Goal: Information Seeking & Learning: Learn about a topic

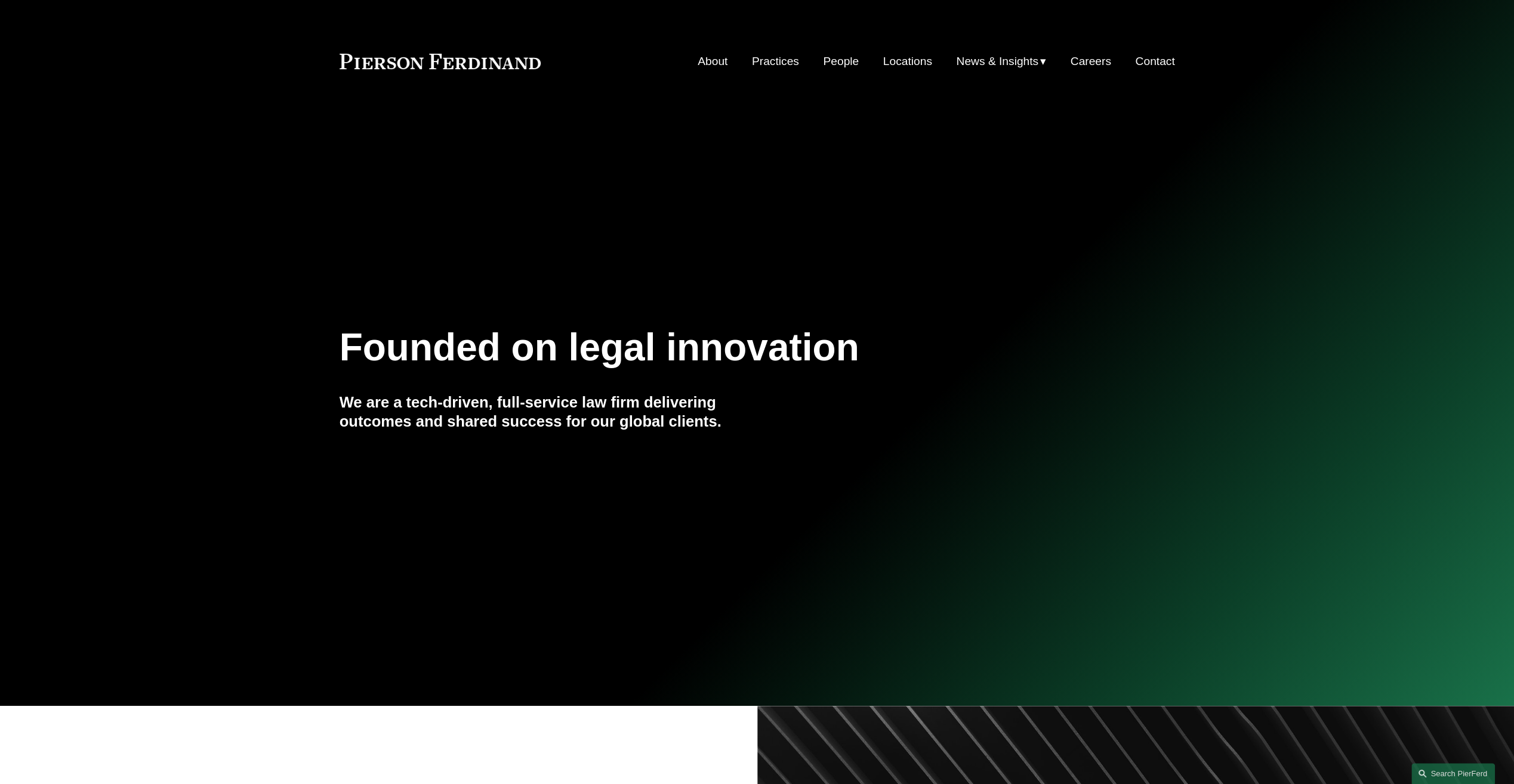
click at [831, 57] on link "People" at bounding box center [841, 61] width 36 height 23
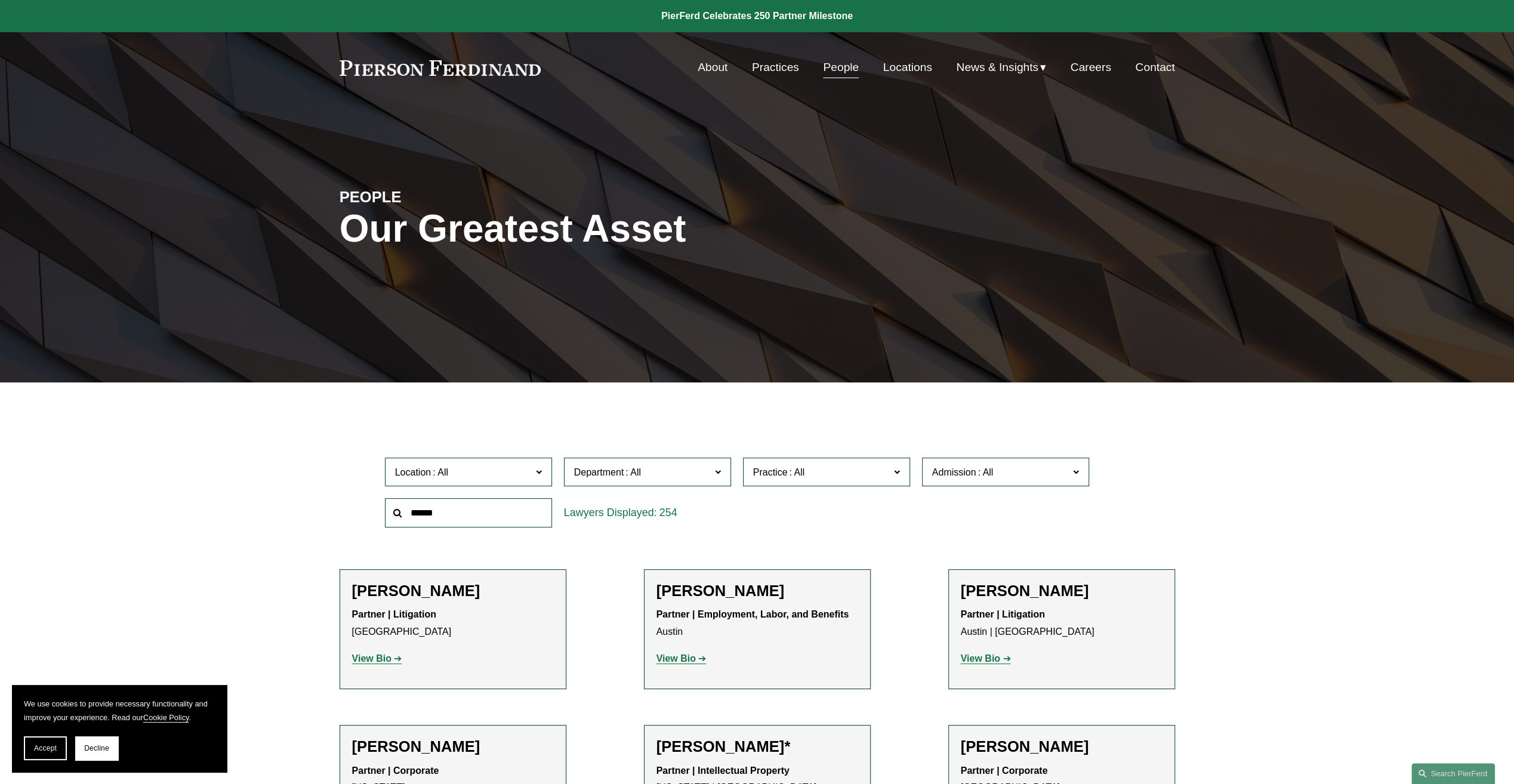
click at [473, 513] on input "text" at bounding box center [468, 513] width 167 height 30
type input "*****"
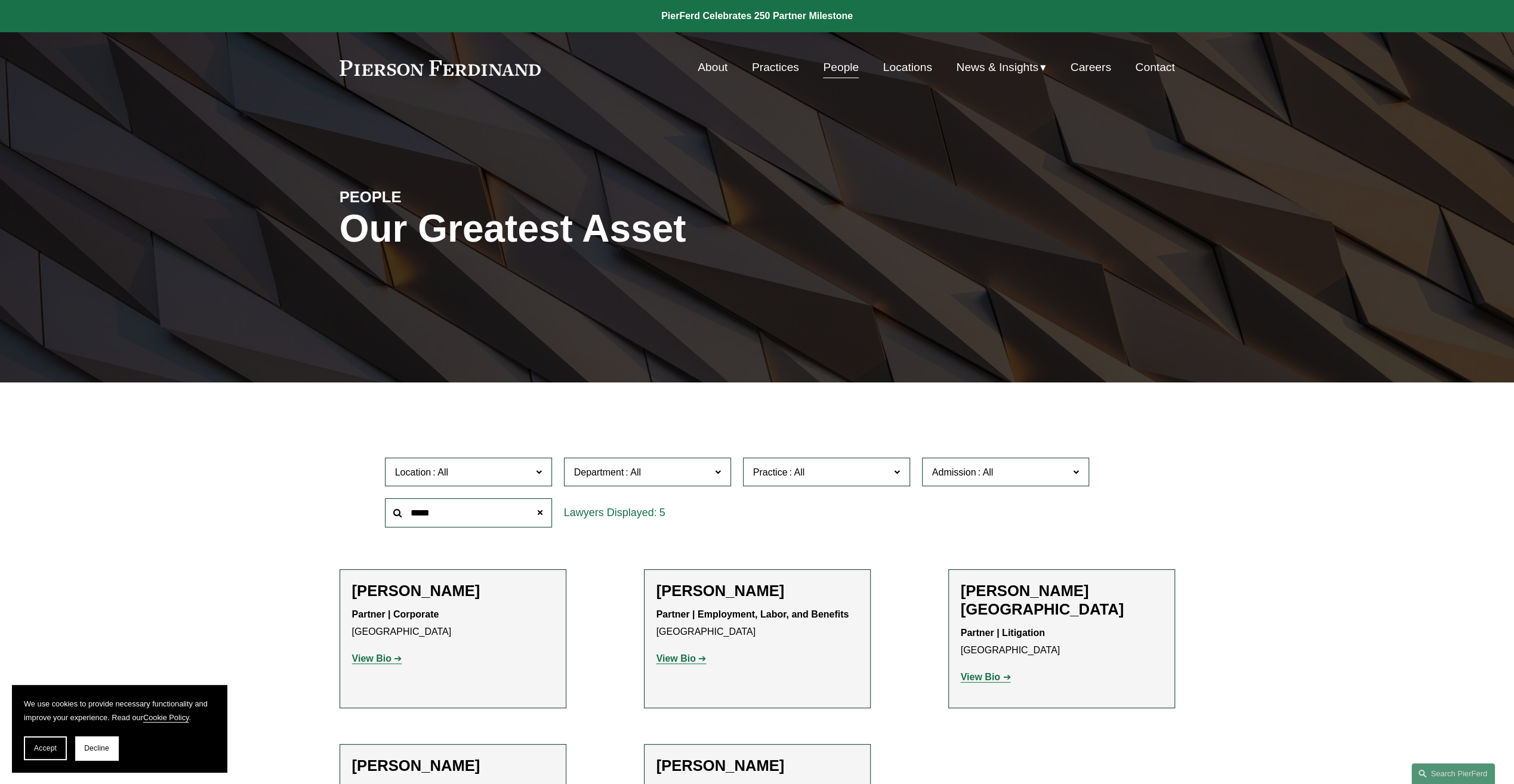
scroll to position [60, 0]
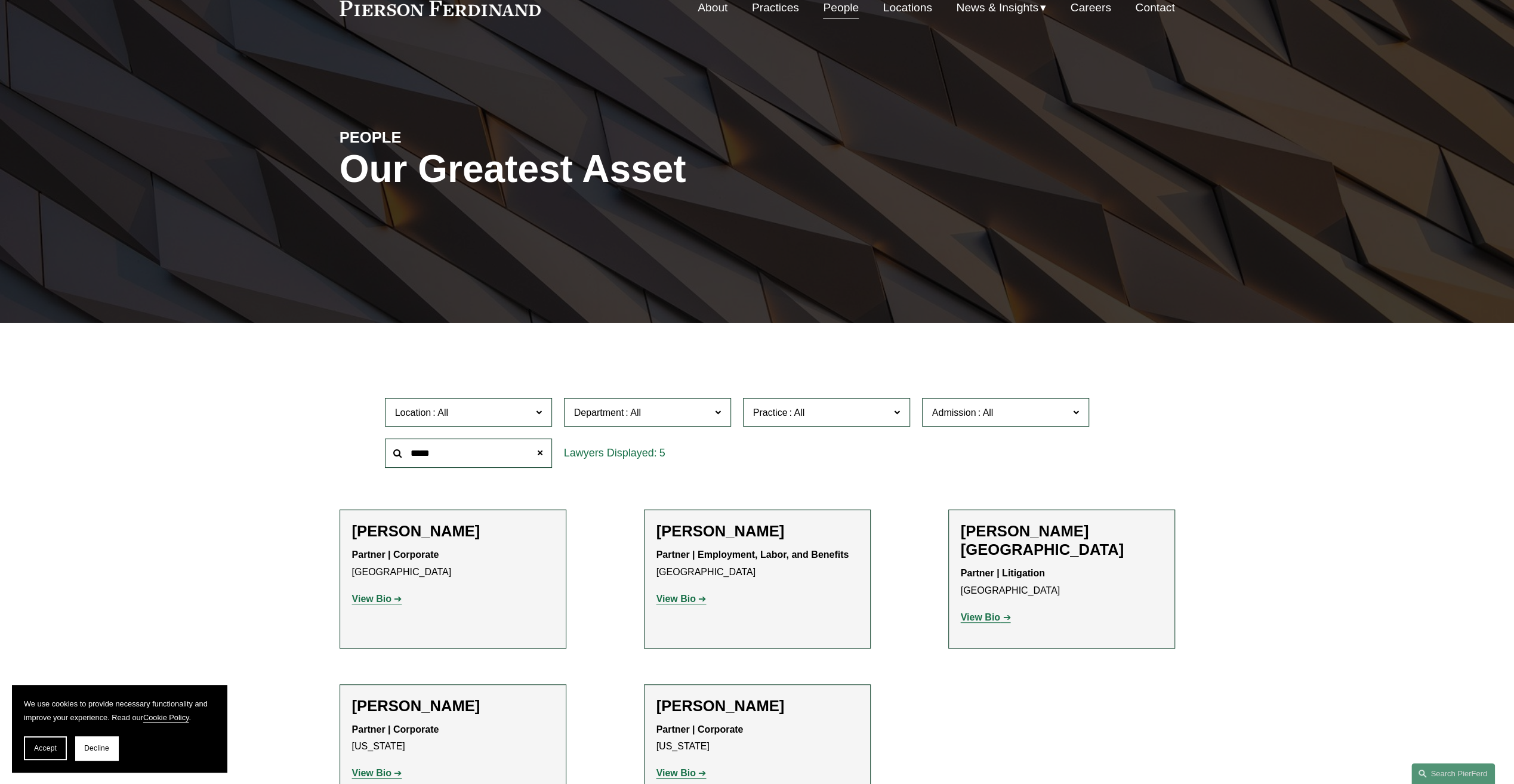
click at [670, 599] on strong "View Bio" at bounding box center [676, 598] width 39 height 10
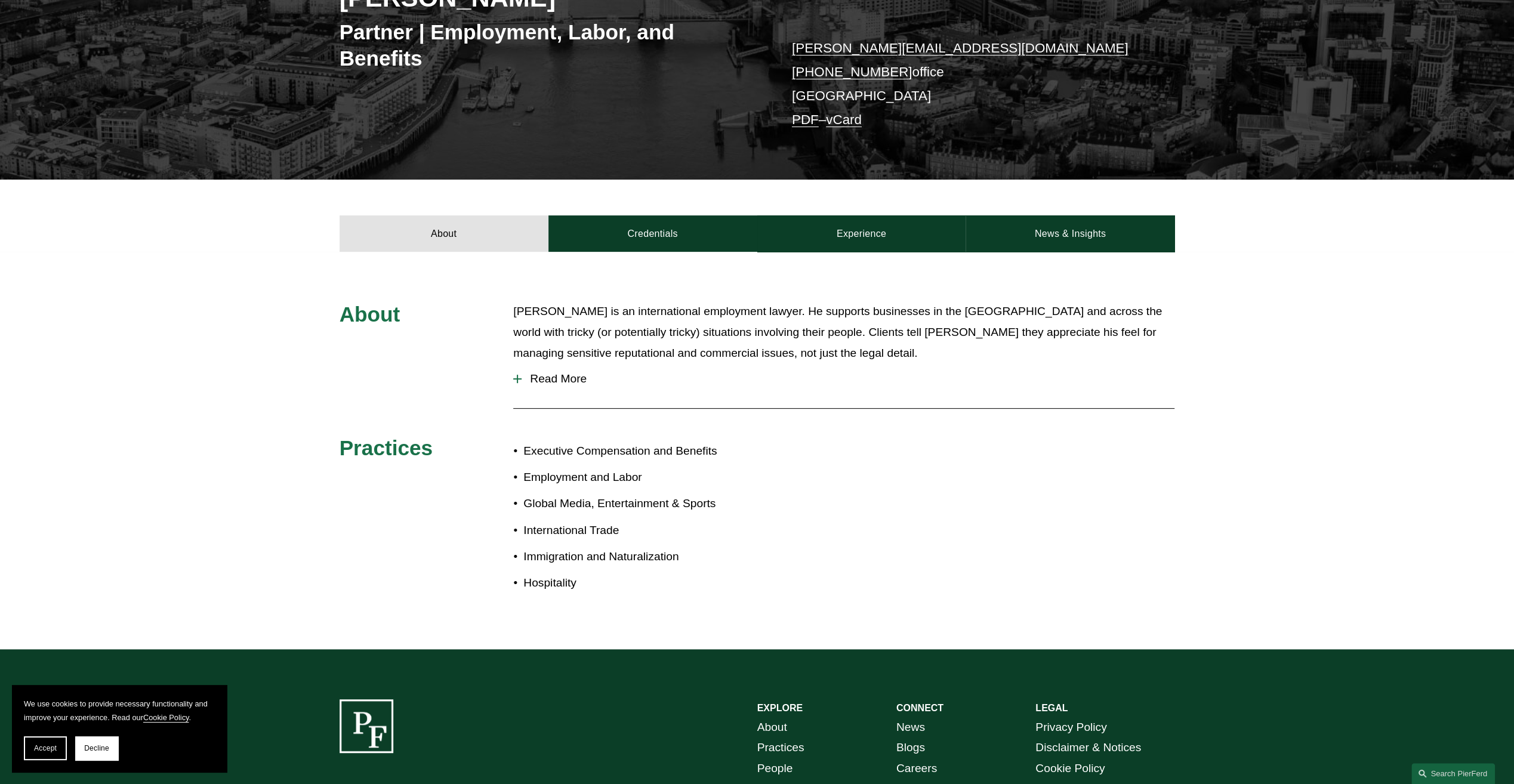
scroll to position [239, 0]
click at [515, 374] on button "Read More" at bounding box center [844, 378] width 661 height 31
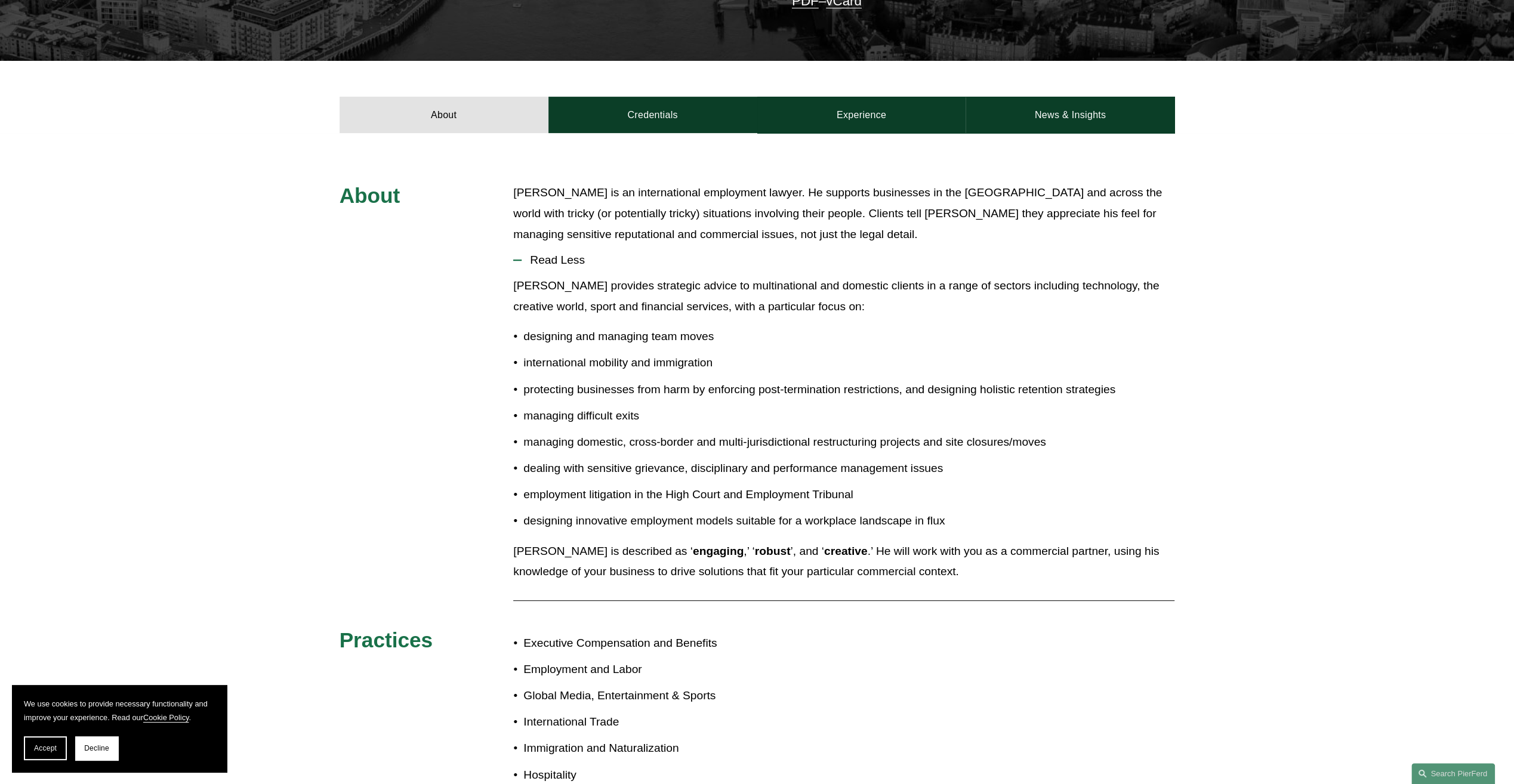
scroll to position [358, 0]
